Goal: Task Accomplishment & Management: Use online tool/utility

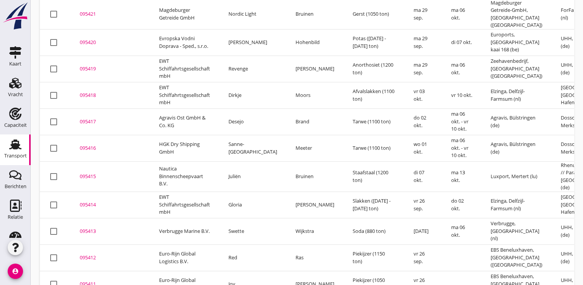
scroll to position [172, 0]
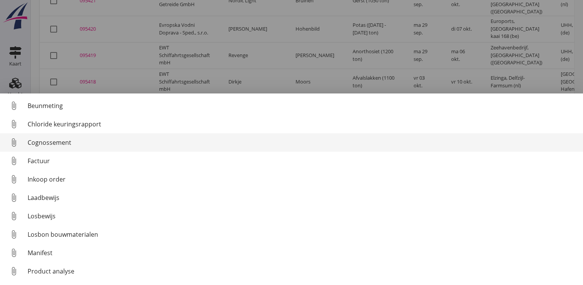
click at [41, 144] on div "Cognossement" at bounding box center [302, 142] width 549 height 9
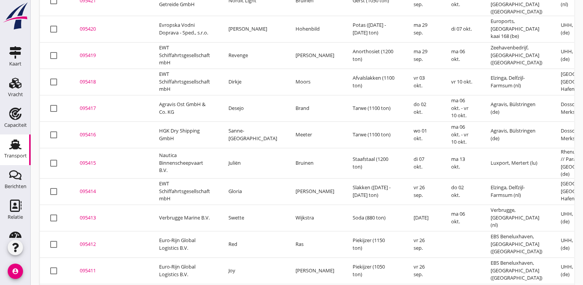
click at [83, 214] on div "095413" at bounding box center [110, 218] width 61 height 8
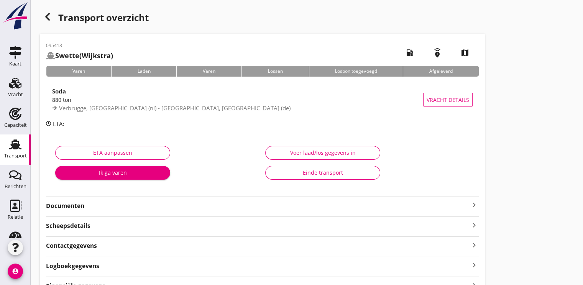
click at [117, 169] on div "Ik ga varen" at bounding box center [112, 173] width 103 height 8
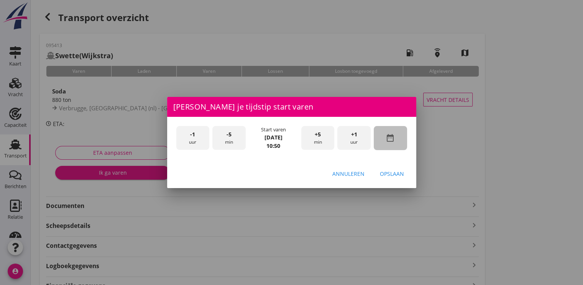
click at [394, 141] on icon "date_range" at bounding box center [389, 137] width 9 height 9
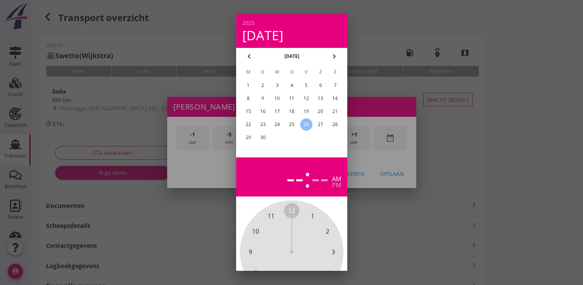
click at [279, 127] on div "24" at bounding box center [277, 124] width 12 height 12
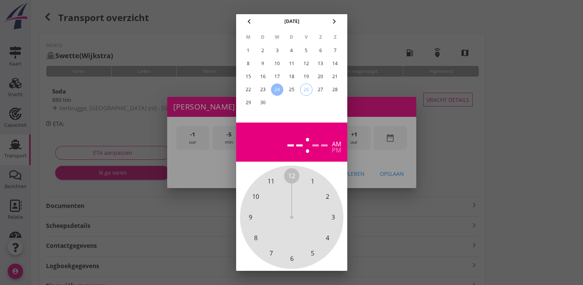
scroll to position [69, 0]
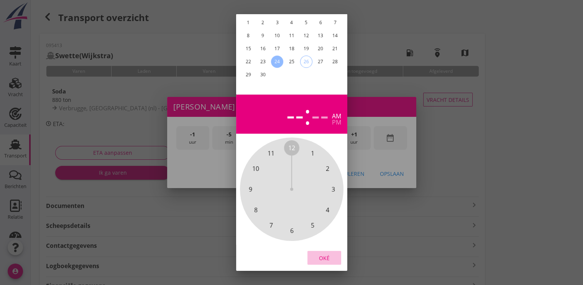
click at [327, 254] on div "Oké" at bounding box center [323, 258] width 21 height 8
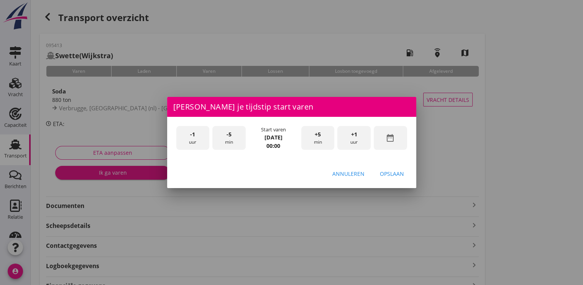
click at [351, 146] on div "+1 uur" at bounding box center [353, 138] width 33 height 24
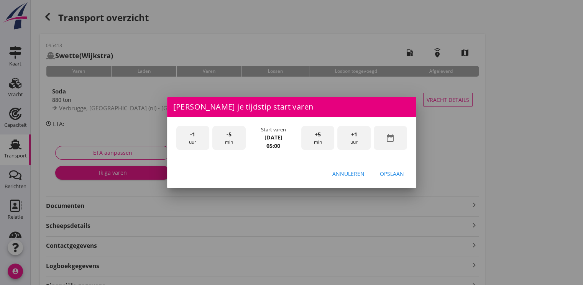
click at [351, 146] on div "+1 uur" at bounding box center [353, 138] width 33 height 24
click at [385, 172] on div "Opslaan" at bounding box center [392, 174] width 24 height 8
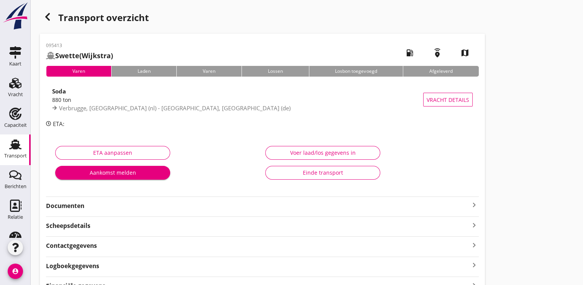
click at [109, 166] on button "Aankomst melden" at bounding box center [112, 173] width 115 height 14
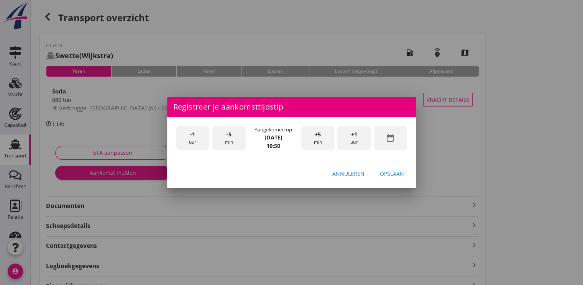
click at [390, 135] on icon "date_range" at bounding box center [389, 137] width 9 height 9
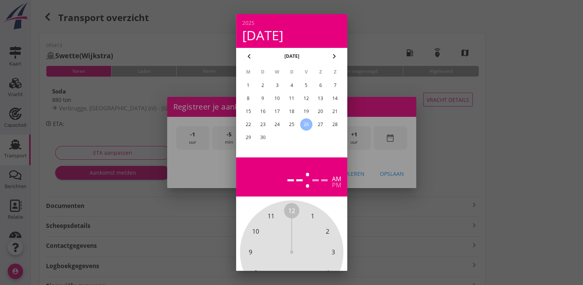
click at [276, 127] on div "24" at bounding box center [277, 124] width 12 height 12
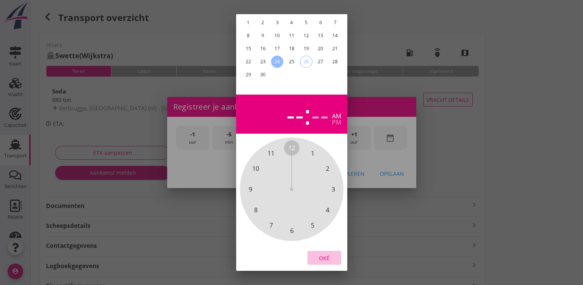
click at [331, 254] on div "Oké" at bounding box center [323, 258] width 21 height 8
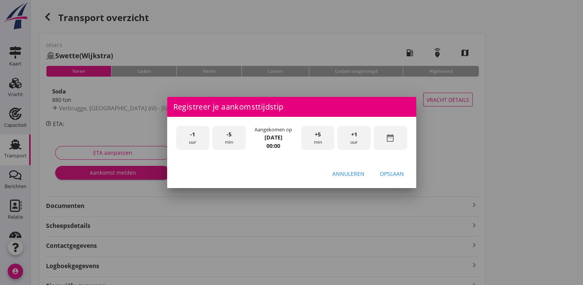
click at [362, 135] on div "+1 uur" at bounding box center [353, 138] width 33 height 24
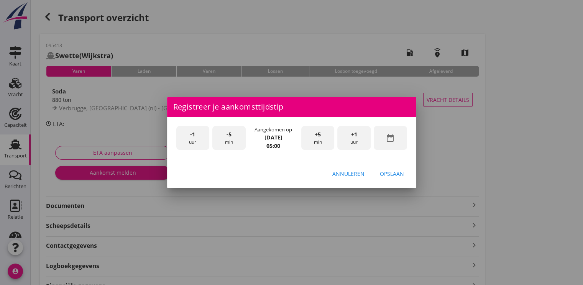
click at [362, 135] on div "+1 uur" at bounding box center [353, 138] width 33 height 24
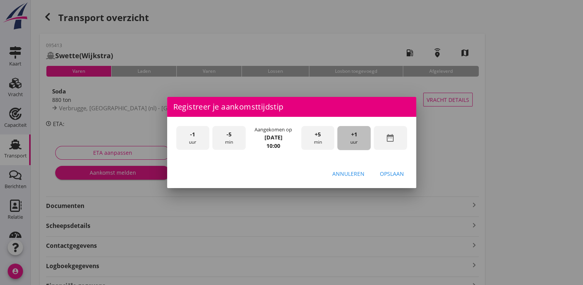
click at [362, 135] on div "+1 uur" at bounding box center [353, 138] width 33 height 24
click at [389, 174] on div "Opslaan" at bounding box center [392, 174] width 24 height 8
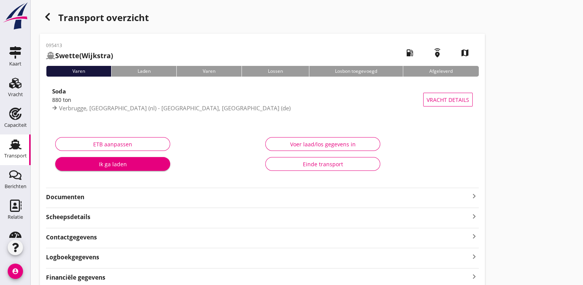
click at [135, 168] on div "Ik ga laden" at bounding box center [112, 164] width 103 height 8
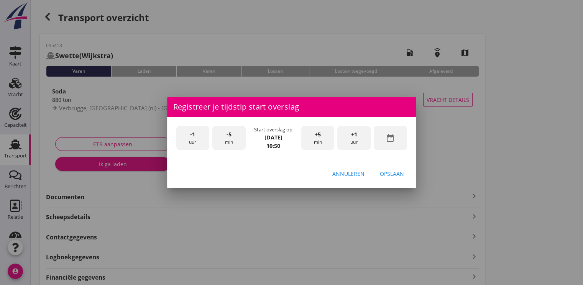
click at [185, 136] on div "-1 uur" at bounding box center [192, 138] width 33 height 24
click at [193, 136] on span "-1" at bounding box center [192, 134] width 5 height 8
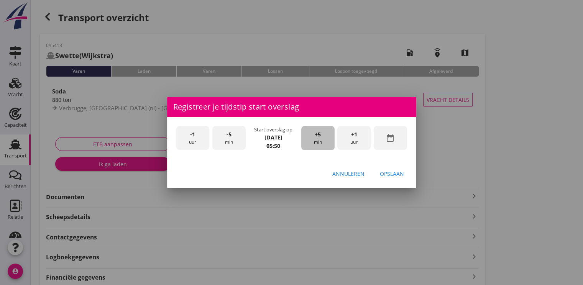
click at [314, 137] on div "+5 min" at bounding box center [317, 138] width 33 height 24
click at [393, 171] on div "Opslaan" at bounding box center [392, 174] width 24 height 8
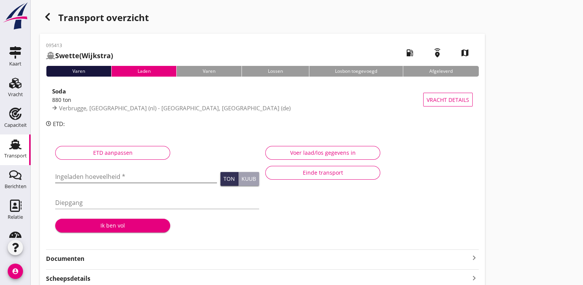
click at [76, 175] on input "Ingeladen hoeveelheid *" at bounding box center [136, 177] width 162 height 12
type input "883.608"
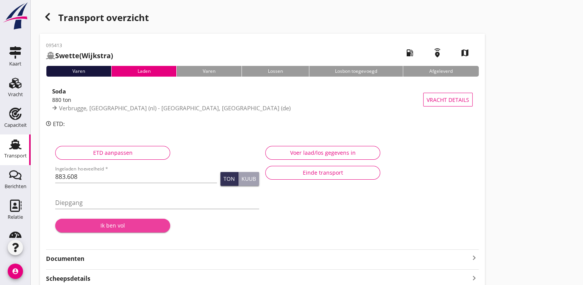
click at [102, 224] on div "Ik ben vol" at bounding box center [112, 225] width 103 height 8
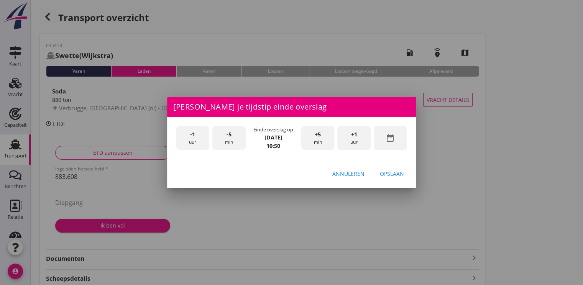
click at [237, 134] on div "-5 min" at bounding box center [228, 138] width 33 height 24
click at [399, 176] on div "Opslaan" at bounding box center [392, 174] width 24 height 8
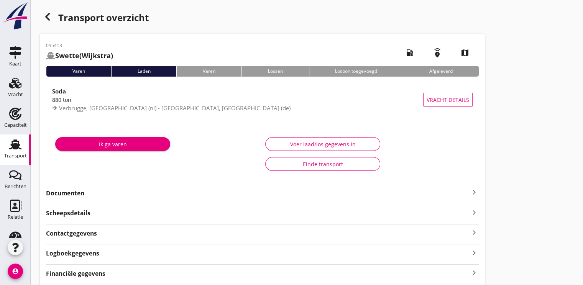
click at [136, 145] on div "Ik ga varen" at bounding box center [112, 144] width 103 height 8
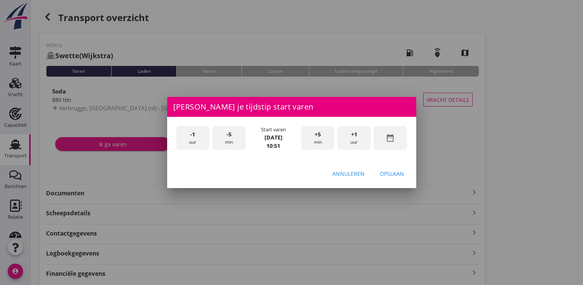
click at [316, 140] on div "+5 min" at bounding box center [317, 138] width 33 height 24
click at [236, 143] on div "-5 min" at bounding box center [228, 138] width 33 height 24
click at [398, 172] on div "Opslaan" at bounding box center [392, 174] width 24 height 8
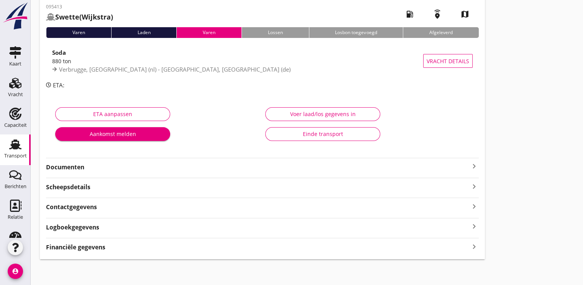
scroll to position [40, 0]
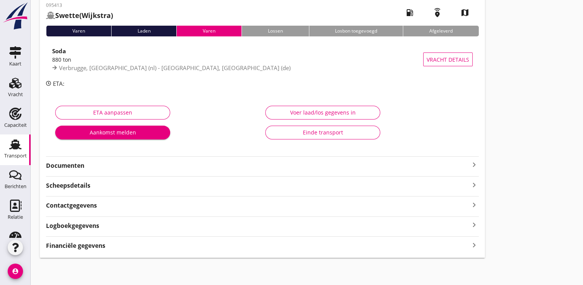
click at [14, 154] on div "Transport" at bounding box center [15, 155] width 23 height 5
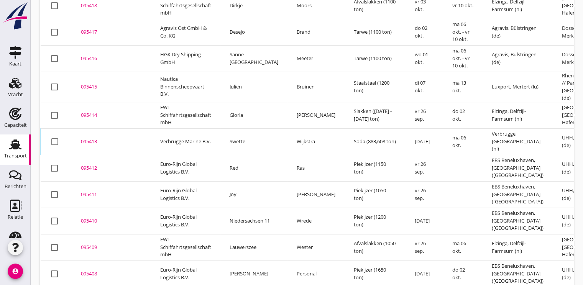
scroll to position [249, 0]
click at [89, 138] on div "095413" at bounding box center [111, 142] width 61 height 8
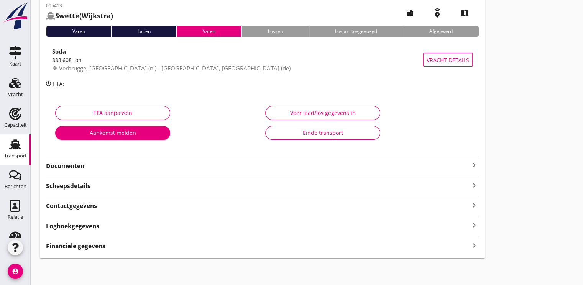
scroll to position [40, 0]
click at [88, 243] on strong "Financiële gegevens" at bounding box center [75, 245] width 59 height 9
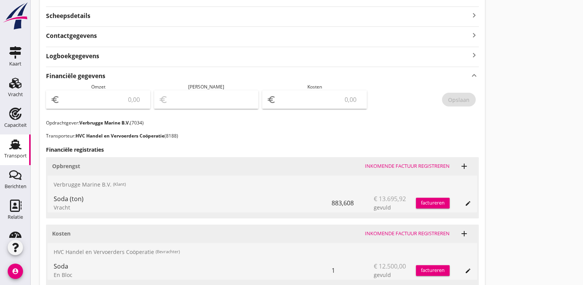
scroll to position [232, 0]
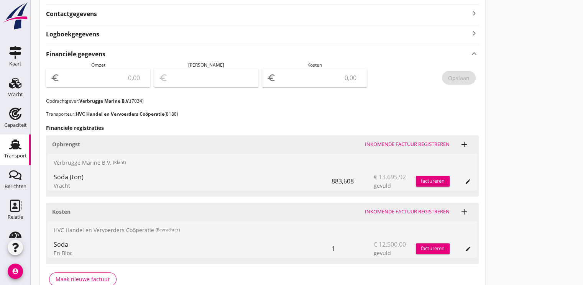
click at [428, 180] on div "factureren" at bounding box center [433, 181] width 34 height 8
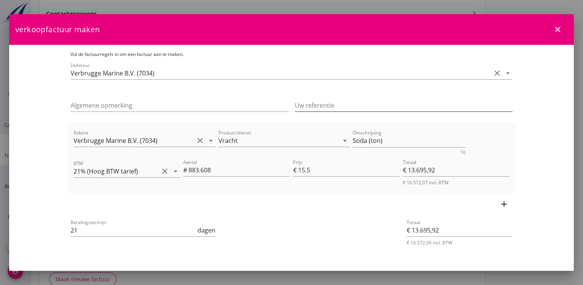
click at [307, 107] on input "Uw referentie" at bounding box center [404, 105] width 218 height 12
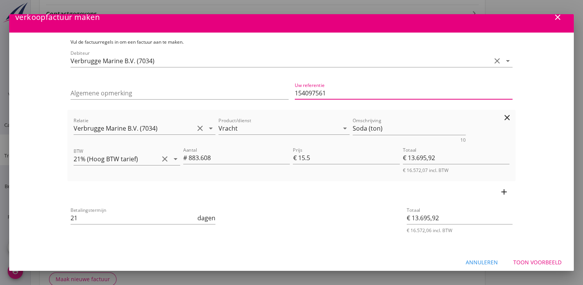
scroll to position [17, 0]
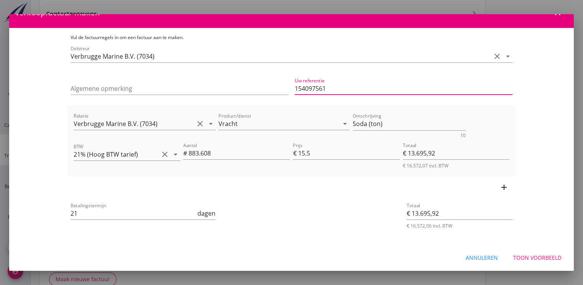
type input "154097561"
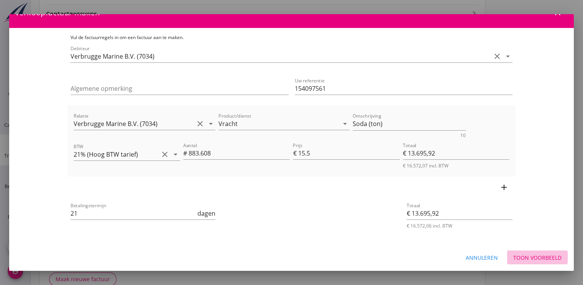
click at [524, 259] on div "Toon voorbeeld" at bounding box center [537, 258] width 48 height 8
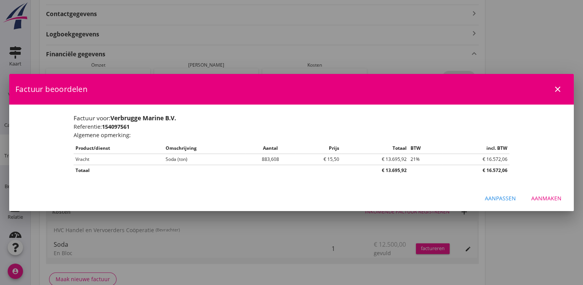
click at [545, 194] on div "Aanmaken" at bounding box center [546, 198] width 30 height 8
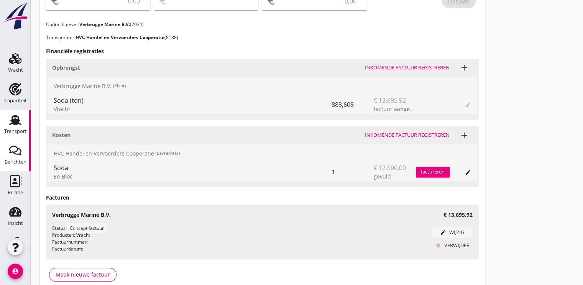
scroll to position [51, 0]
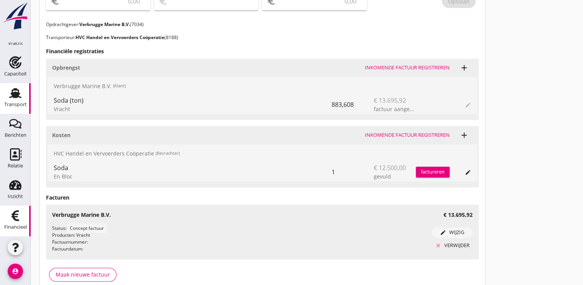
click at [20, 214] on div "Financieel" at bounding box center [15, 216] width 18 height 12
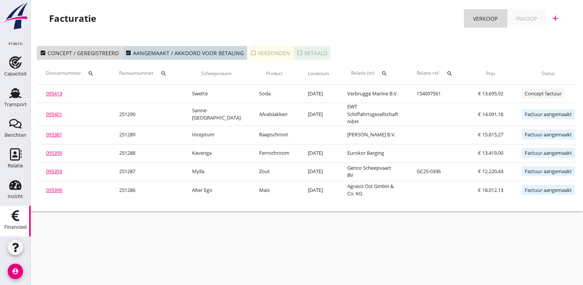
scroll to position [0, 72]
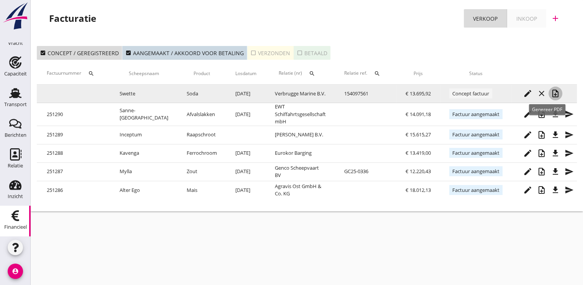
click at [551, 92] on icon "note_add" at bounding box center [555, 93] width 9 height 9
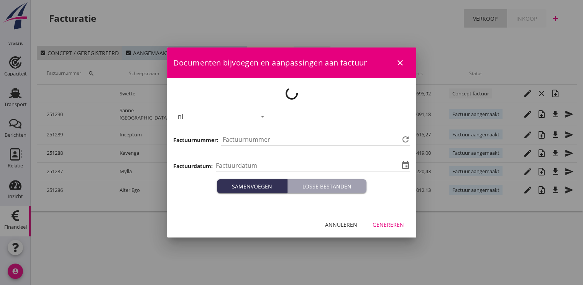
type input "[DATE]"
type input "1291"
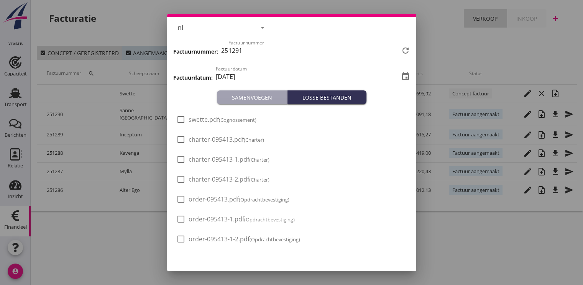
scroll to position [45, 0]
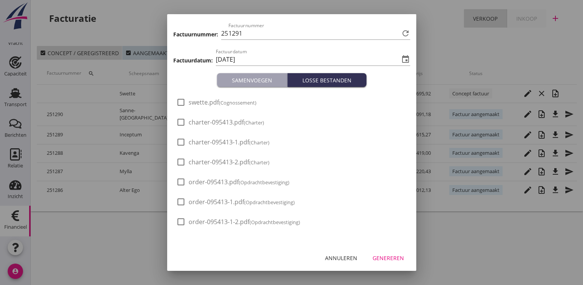
click at [386, 255] on div "Genereren" at bounding box center [387, 258] width 31 height 8
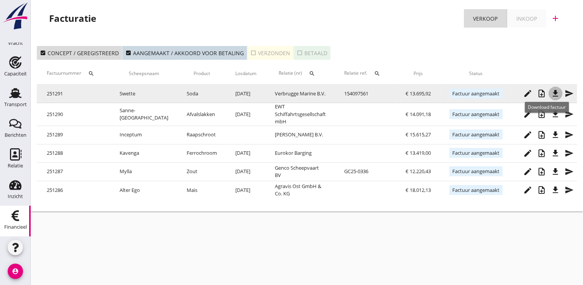
click at [551, 96] on icon "file_download" at bounding box center [555, 93] width 9 height 9
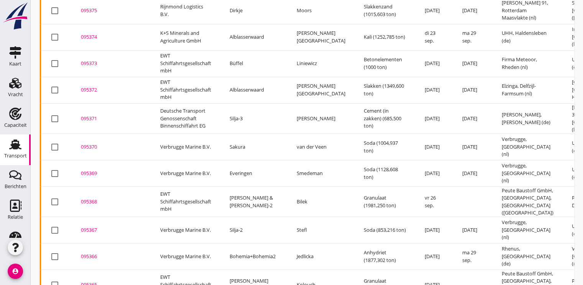
scroll to position [1418, 0]
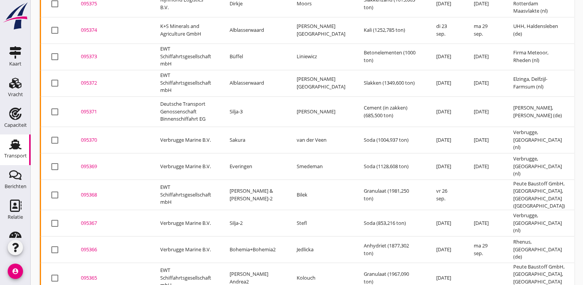
click at [92, 191] on div "095368" at bounding box center [111, 195] width 61 height 8
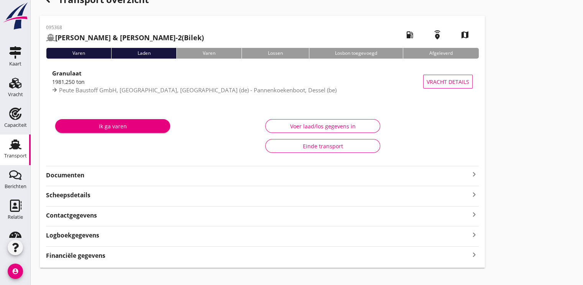
scroll to position [28, 0]
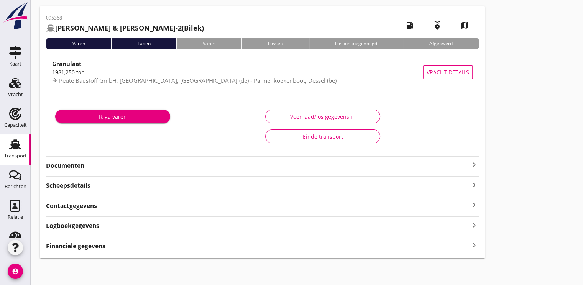
click at [78, 245] on strong "Financiële gegevens" at bounding box center [75, 246] width 59 height 9
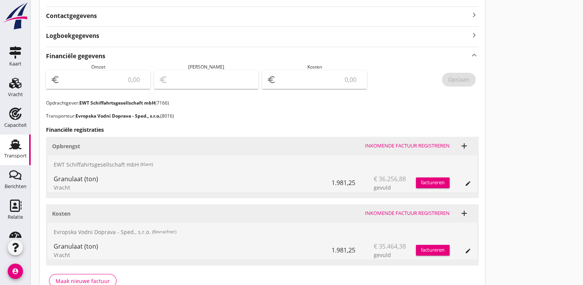
scroll to position [219, 0]
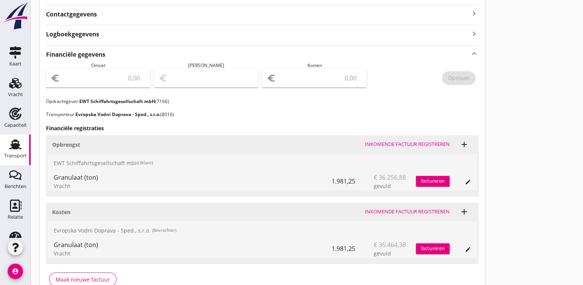
click at [431, 180] on div "factureren" at bounding box center [433, 181] width 34 height 8
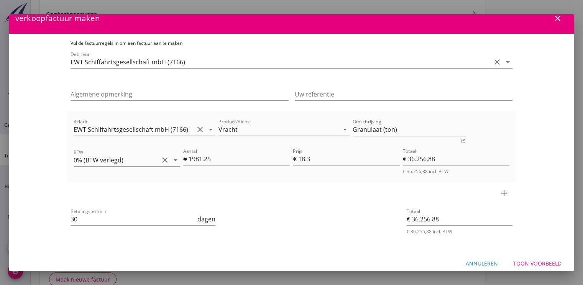
scroll to position [17, 0]
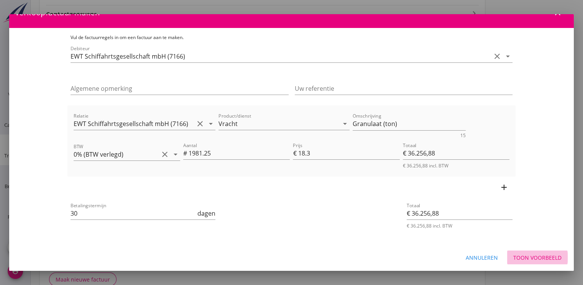
click at [535, 256] on div "Toon voorbeeld" at bounding box center [537, 258] width 48 height 8
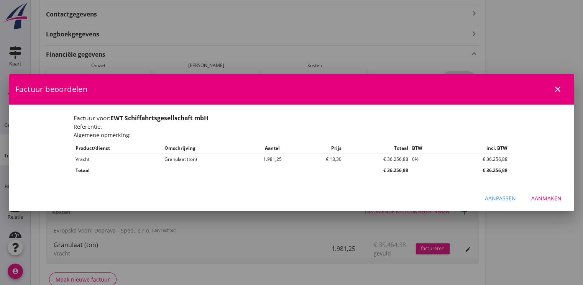
scroll to position [0, 0]
click at [541, 197] on div "Aanmaken" at bounding box center [546, 198] width 30 height 8
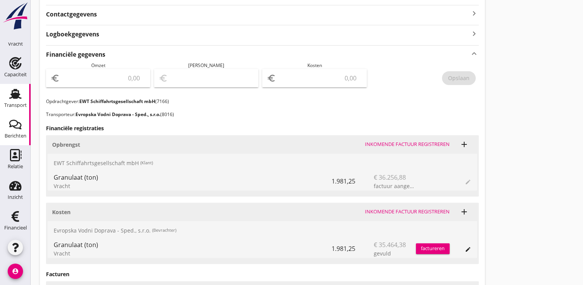
scroll to position [51, 0]
click at [9, 221] on icon "Financieel" at bounding box center [15, 216] width 12 height 12
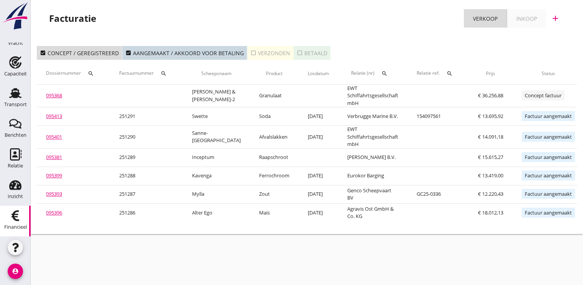
scroll to position [0, 72]
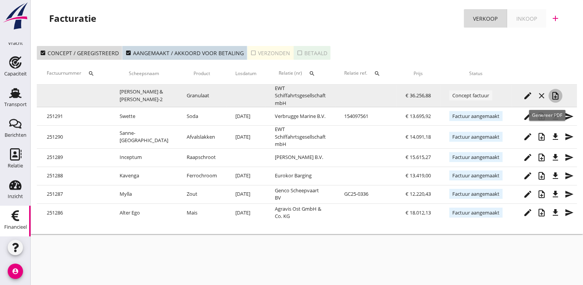
click at [551, 96] on icon "note_add" at bounding box center [555, 95] width 9 height 9
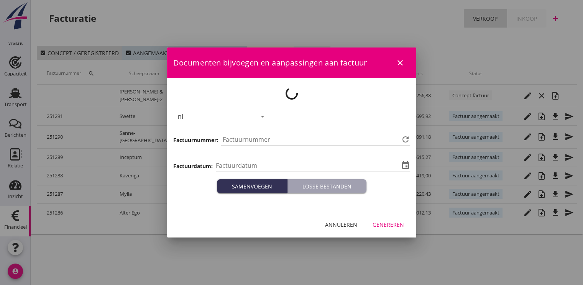
type input "[DATE]"
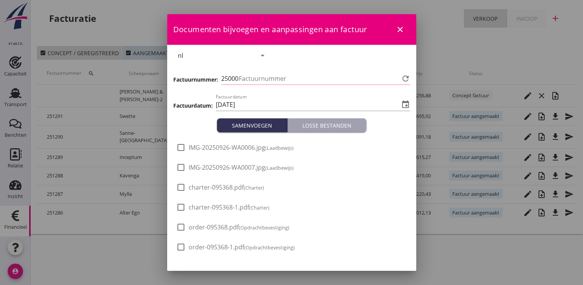
type input "1292"
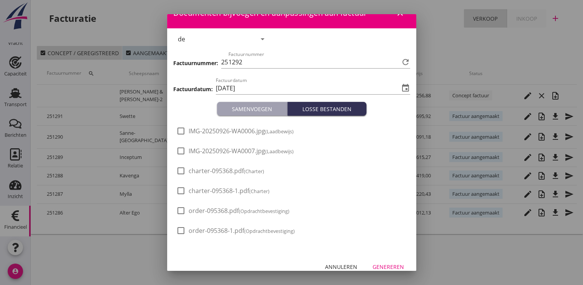
scroll to position [25, 0]
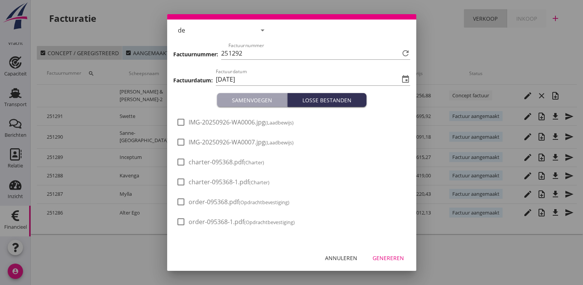
click at [386, 256] on div "Genereren" at bounding box center [387, 258] width 31 height 8
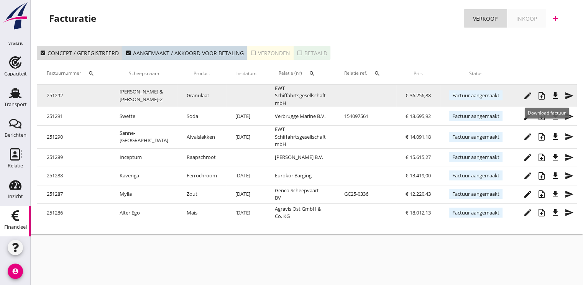
click at [551, 98] on icon "file_download" at bounding box center [555, 95] width 9 height 9
